Goal: Information Seeking & Learning: Learn about a topic

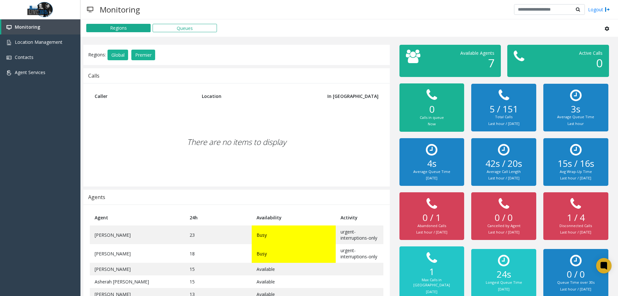
click at [204, 126] on div "There are no items to display" at bounding box center [237, 142] width 294 height 76
click at [204, 148] on div "There are no items to display" at bounding box center [237, 142] width 294 height 76
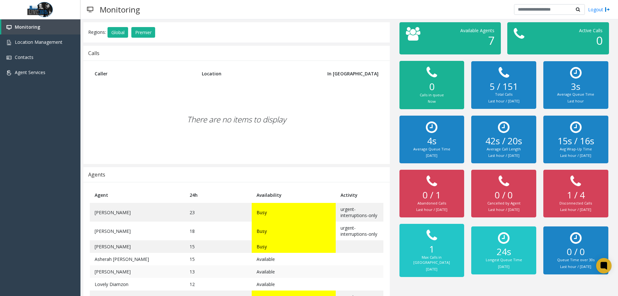
scroll to position [45, 0]
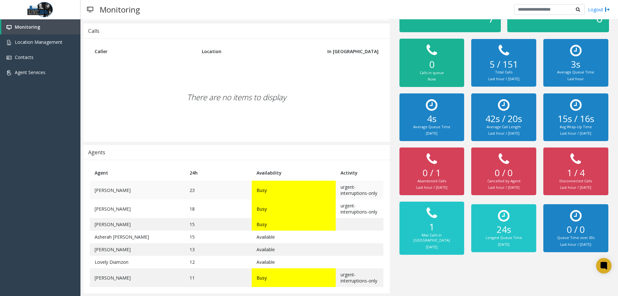
click at [137, 186] on td "[PERSON_NAME]" at bounding box center [137, 190] width 95 height 19
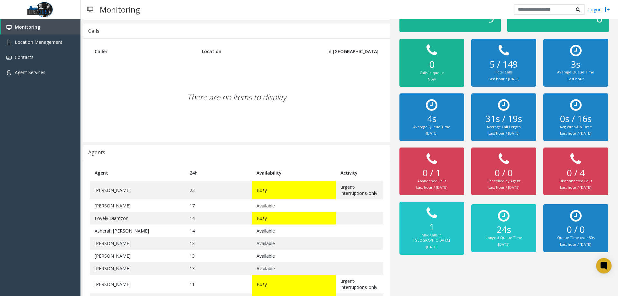
scroll to position [64, 0]
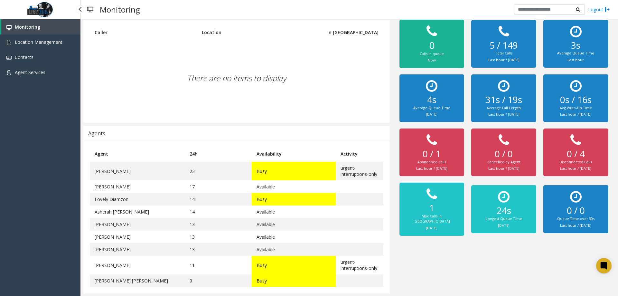
click at [70, 226] on div "Monitoring Location Management Contacts Agent Services" at bounding box center [40, 155] width 80 height 272
click at [157, 242] on td "[PERSON_NAME]" at bounding box center [137, 237] width 95 height 13
click at [194, 222] on td "13" at bounding box center [218, 224] width 67 height 13
click at [185, 181] on td "17" at bounding box center [218, 186] width 67 height 13
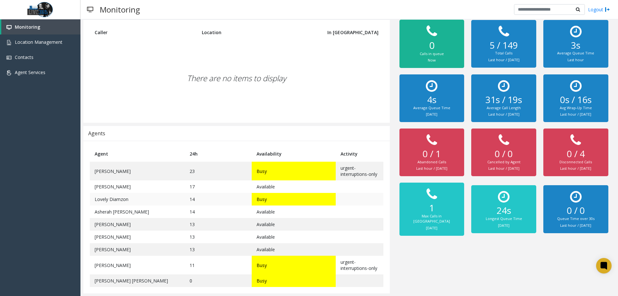
click at [187, 204] on td "14" at bounding box center [218, 199] width 67 height 13
click at [188, 208] on td "14" at bounding box center [218, 211] width 67 height 13
click at [188, 209] on td "14" at bounding box center [218, 211] width 67 height 13
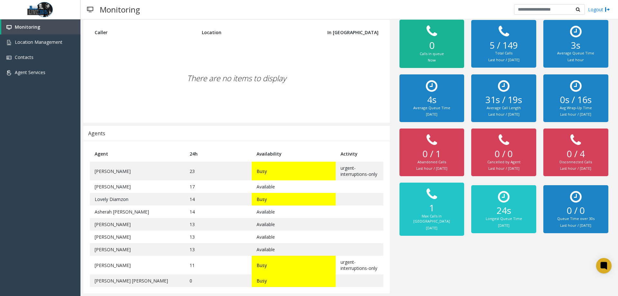
click at [176, 153] on th "Agent" at bounding box center [137, 154] width 95 height 16
click at [185, 168] on td "23" at bounding box center [218, 171] width 67 height 19
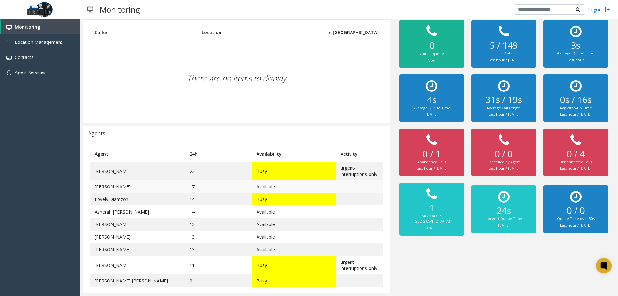
click at [191, 185] on td "17" at bounding box center [218, 186] width 67 height 13
click at [190, 186] on td "17" at bounding box center [218, 186] width 67 height 13
click at [189, 186] on td "17" at bounding box center [218, 186] width 67 height 13
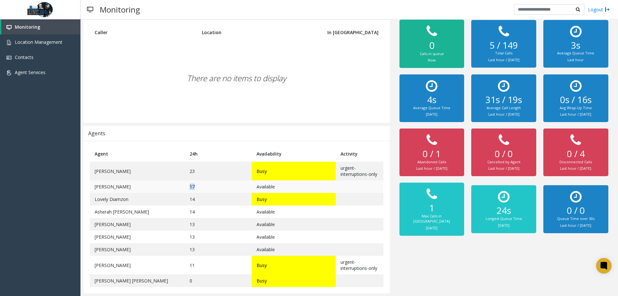
click at [189, 186] on td "17" at bounding box center [218, 186] width 67 height 13
click at [188, 198] on td "14" at bounding box center [218, 199] width 67 height 13
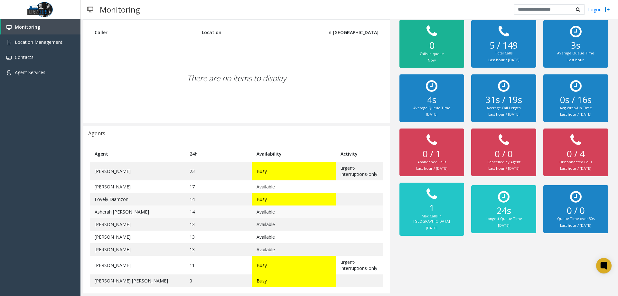
click at [189, 212] on td "14" at bounding box center [218, 211] width 67 height 13
click at [168, 153] on th "Agent" at bounding box center [137, 154] width 95 height 16
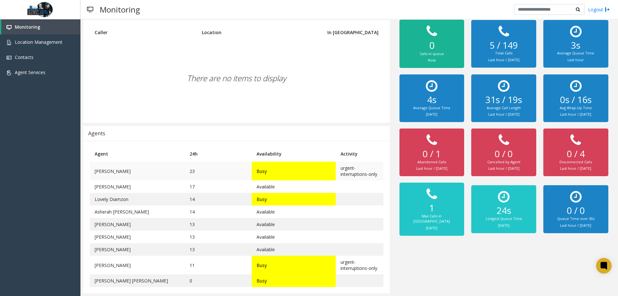
click at [137, 173] on td "[PERSON_NAME]" at bounding box center [137, 171] width 95 height 19
click at [152, 172] on td "[PERSON_NAME]" at bounding box center [137, 171] width 95 height 19
click at [112, 156] on th "Agent" at bounding box center [137, 154] width 95 height 16
click at [96, 132] on div "Agents" at bounding box center [96, 133] width 17 height 8
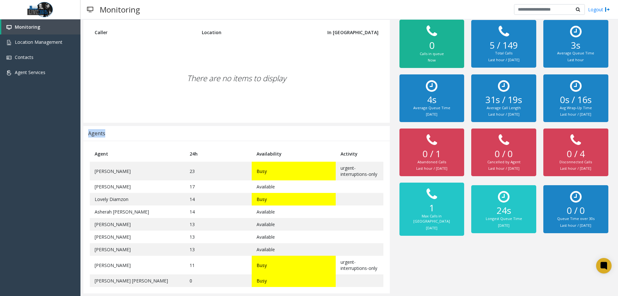
click at [96, 132] on div "Agents" at bounding box center [96, 133] width 17 height 8
click at [168, 183] on td "[PERSON_NAME]" at bounding box center [137, 186] width 95 height 13
click at [186, 173] on td "23" at bounding box center [218, 171] width 67 height 19
drag, startPoint x: 194, startPoint y: 167, endPoint x: 190, endPoint y: 169, distance: 4.6
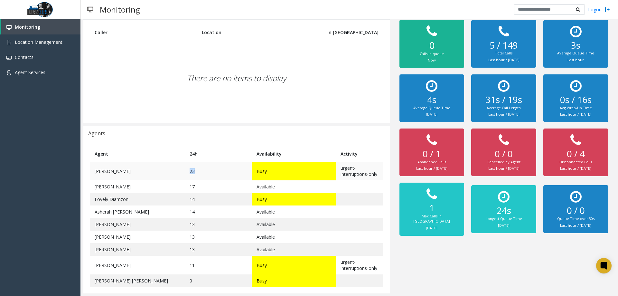
click at [193, 168] on td "23" at bounding box center [218, 171] width 67 height 19
click at [142, 213] on td "Asherah [PERSON_NAME]" at bounding box center [137, 211] width 95 height 13
click at [160, 194] on td "Lovely Diamzon" at bounding box center [137, 199] width 95 height 13
drag, startPoint x: 160, startPoint y: 195, endPoint x: 0, endPoint y: 208, distance: 160.0
click at [0, 208] on div "Monitoring Location Management Contacts Agent Services" at bounding box center [40, 155] width 80 height 272
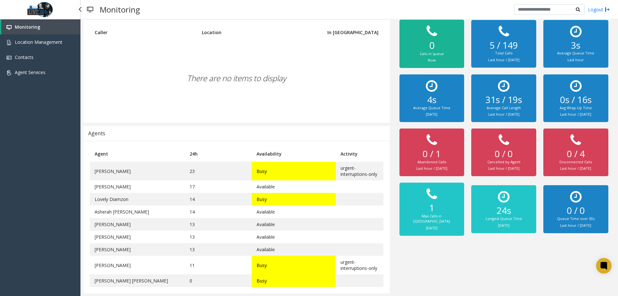
drag, startPoint x: 0, startPoint y: 206, endPoint x: 6, endPoint y: 265, distance: 59.9
click at [6, 265] on div "Monitoring Location Management Contacts Agent Services" at bounding box center [40, 155] width 80 height 272
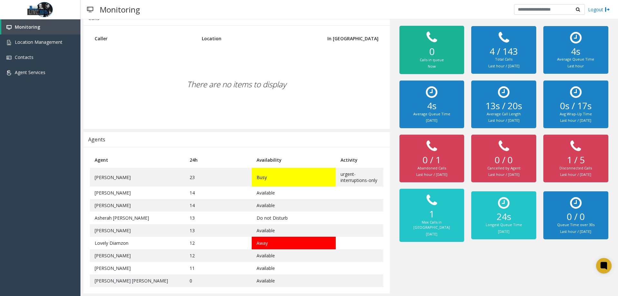
scroll to position [58, 0]
